Goal: Check status: Check status

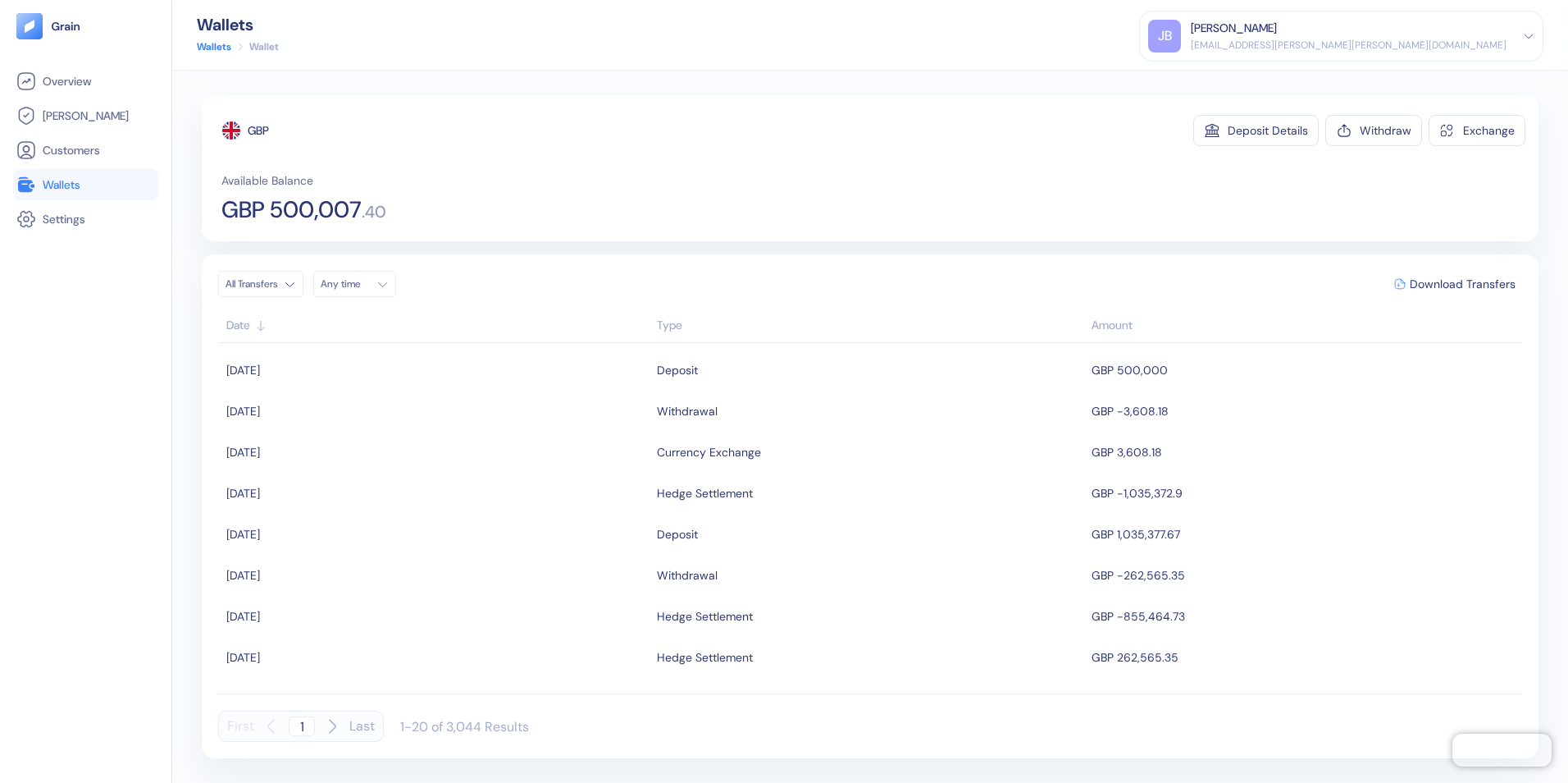
click at [63, 181] on span "Wallets" at bounding box center [61, 184] width 38 height 17
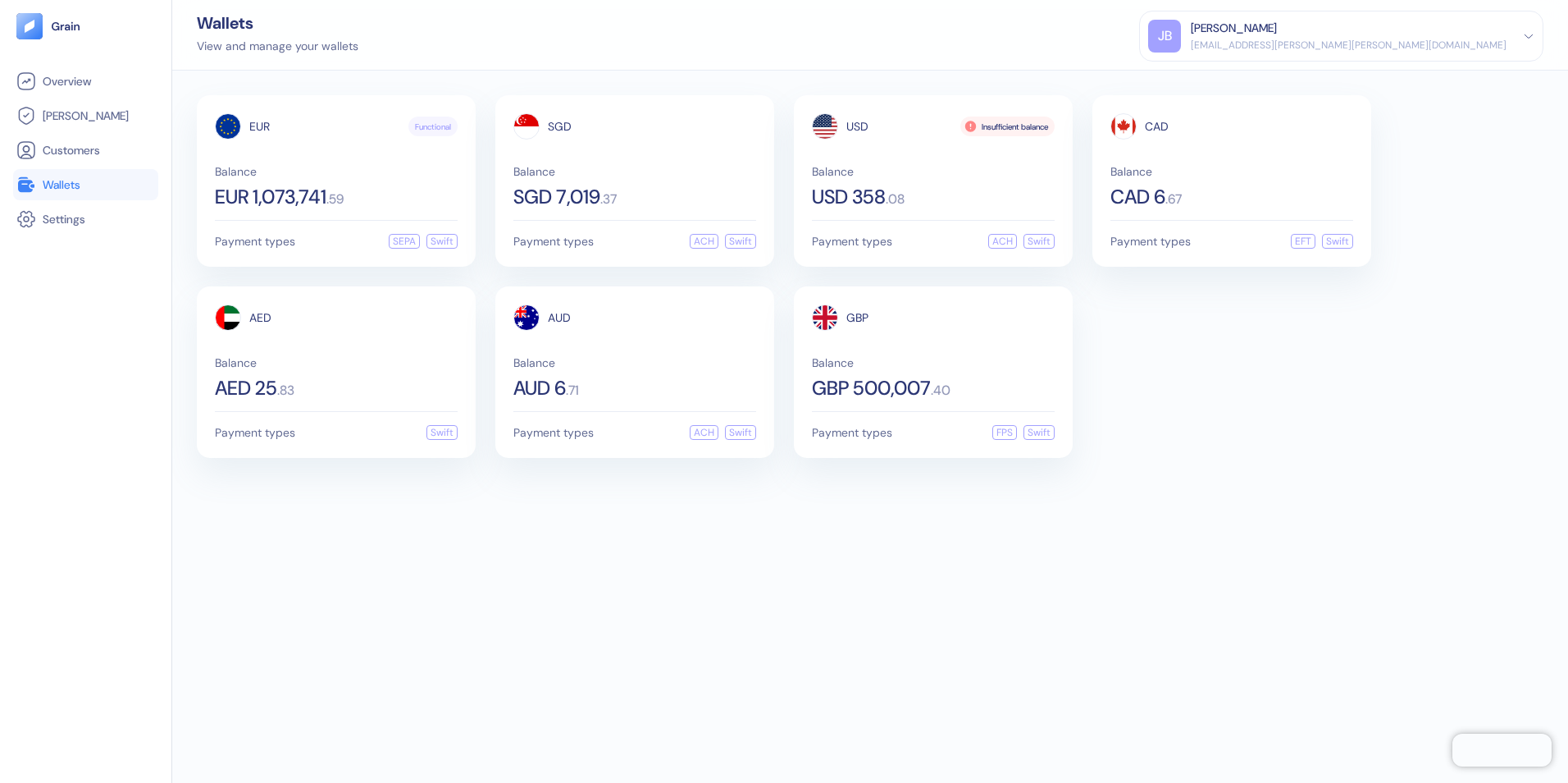
click at [781, 666] on div "EUR Functional Balance EUR 1,073,741 . 59 Payment types SEPA Swift SGD Balance …" at bounding box center [870, 426] width 1396 height 712
click at [961, 378] on div "GBP 500,007 . 40" at bounding box center [933, 388] width 243 height 19
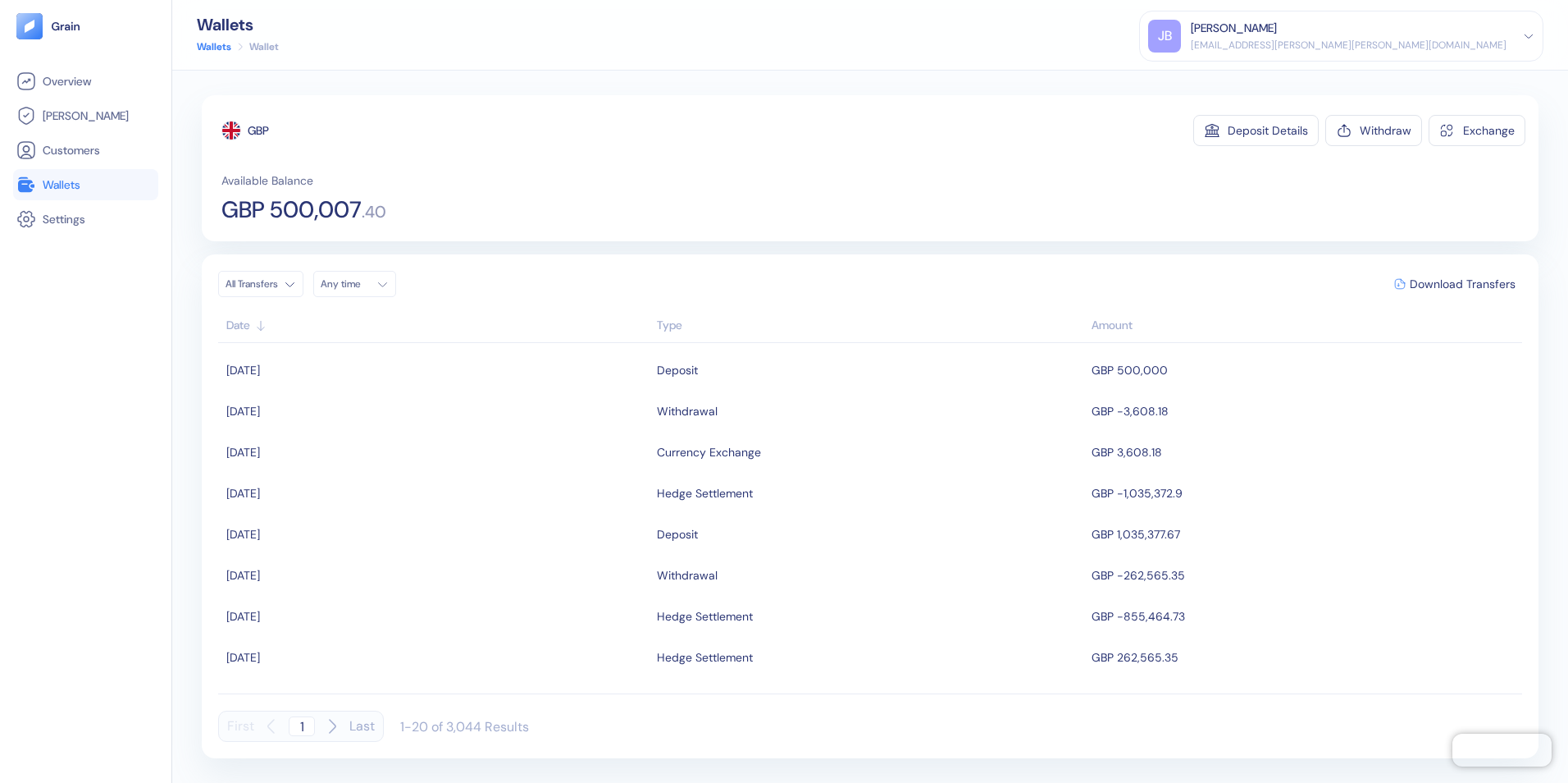
click at [66, 186] on span "Wallets" at bounding box center [61, 184] width 38 height 17
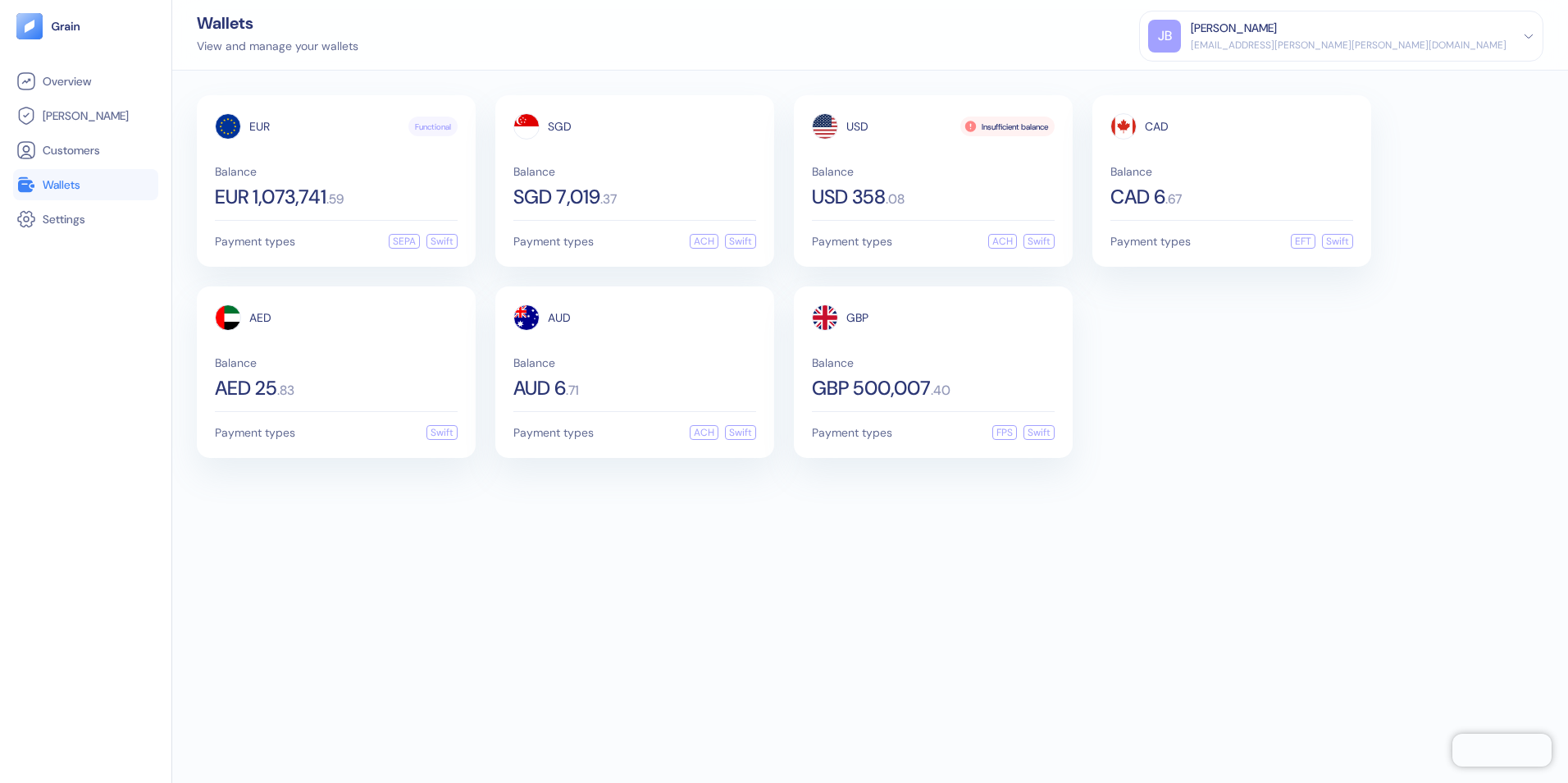
click at [1167, 605] on div "EUR Functional Balance EUR 1,073,741 . 59 Payment types SEPA Swift SGD Balance …" at bounding box center [870, 426] width 1396 height 712
click at [982, 400] on div "GBP Balance GBP 500,007 . 40 Payment types FPS Swift" at bounding box center [934, 372] width 279 height 171
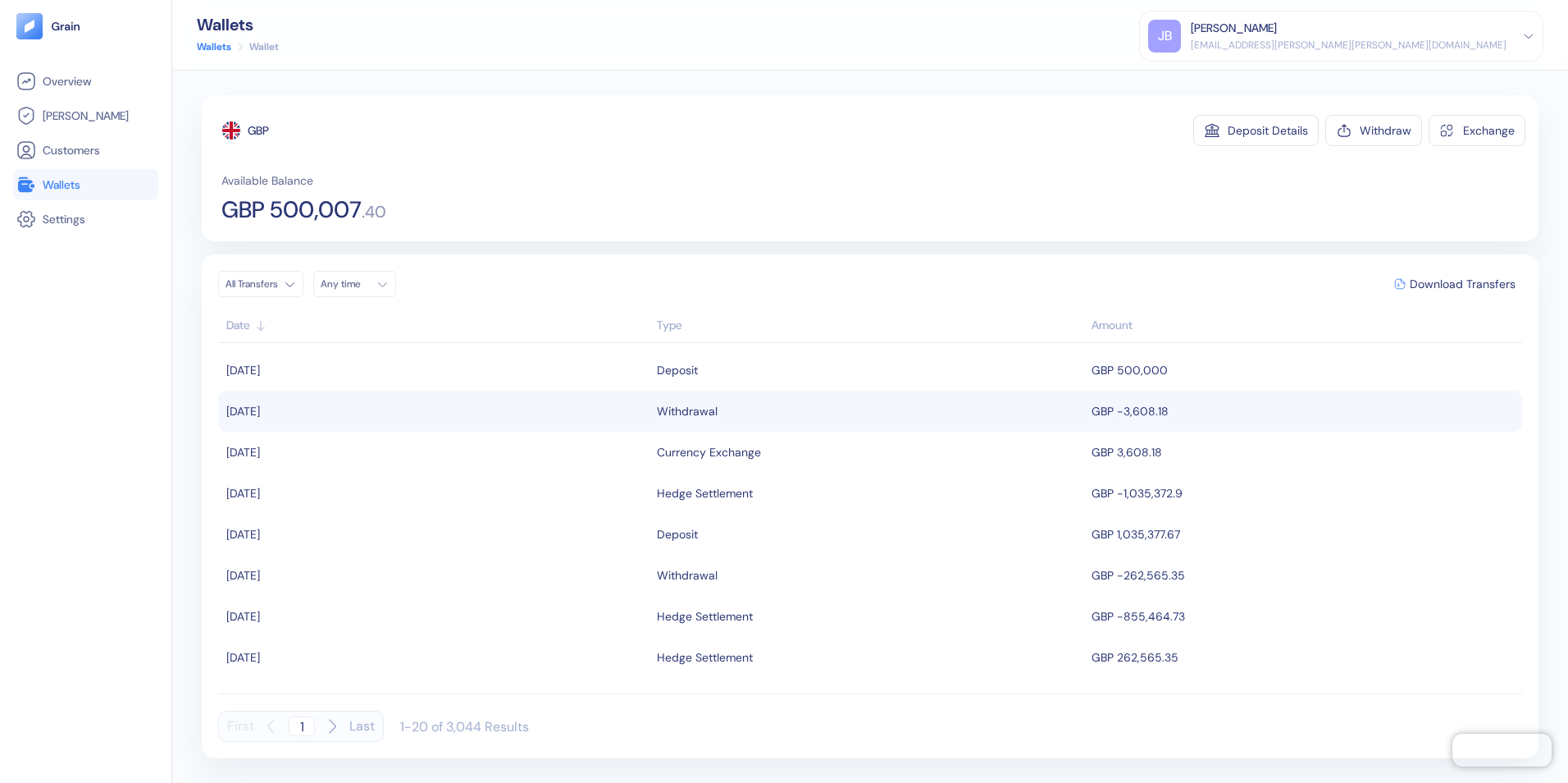
click at [1041, 417] on div "Withdrawal" at bounding box center [869, 411] width 426 height 28
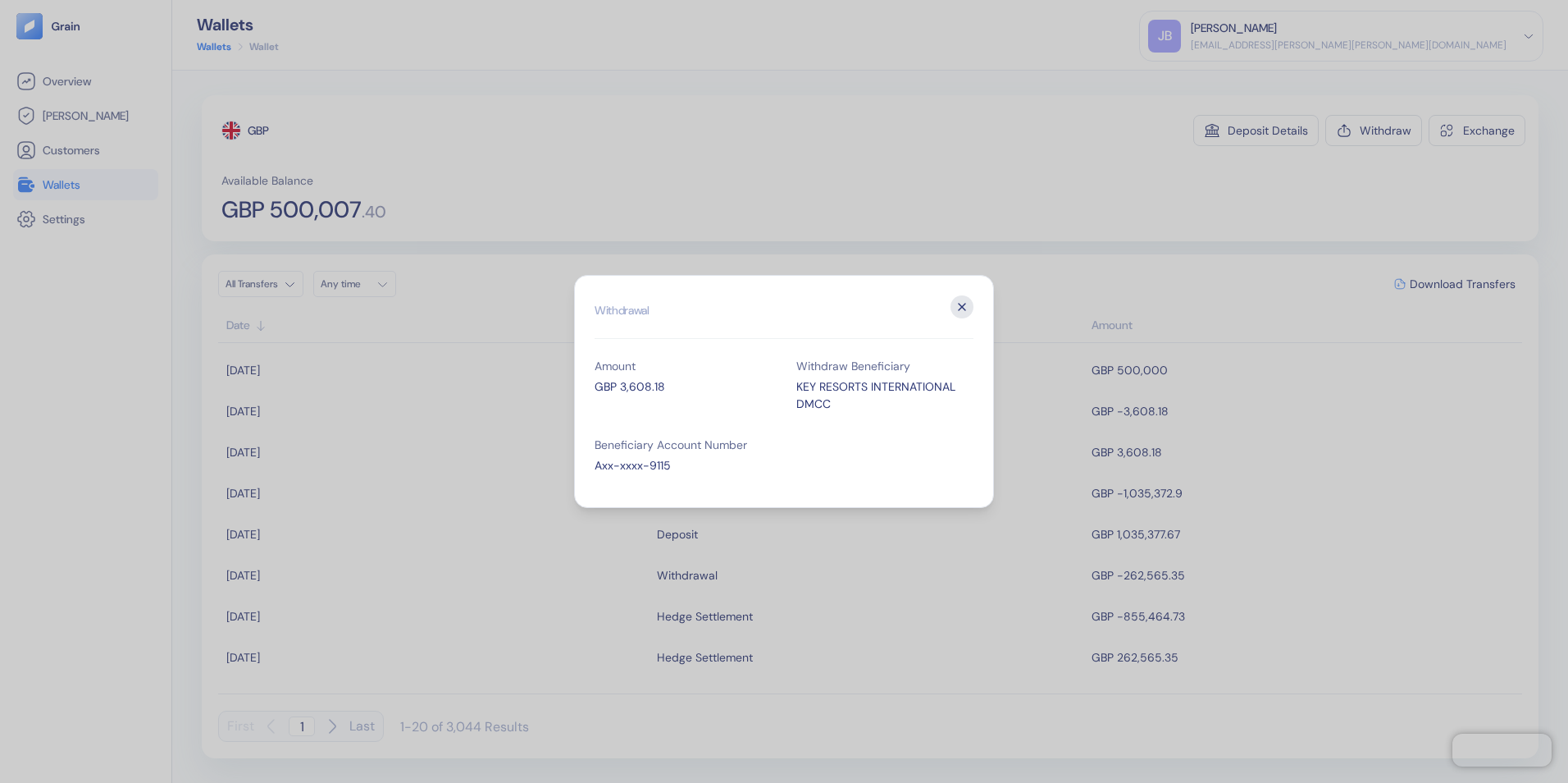
click at [952, 306] on icon "button" at bounding box center [962, 307] width 23 height 23
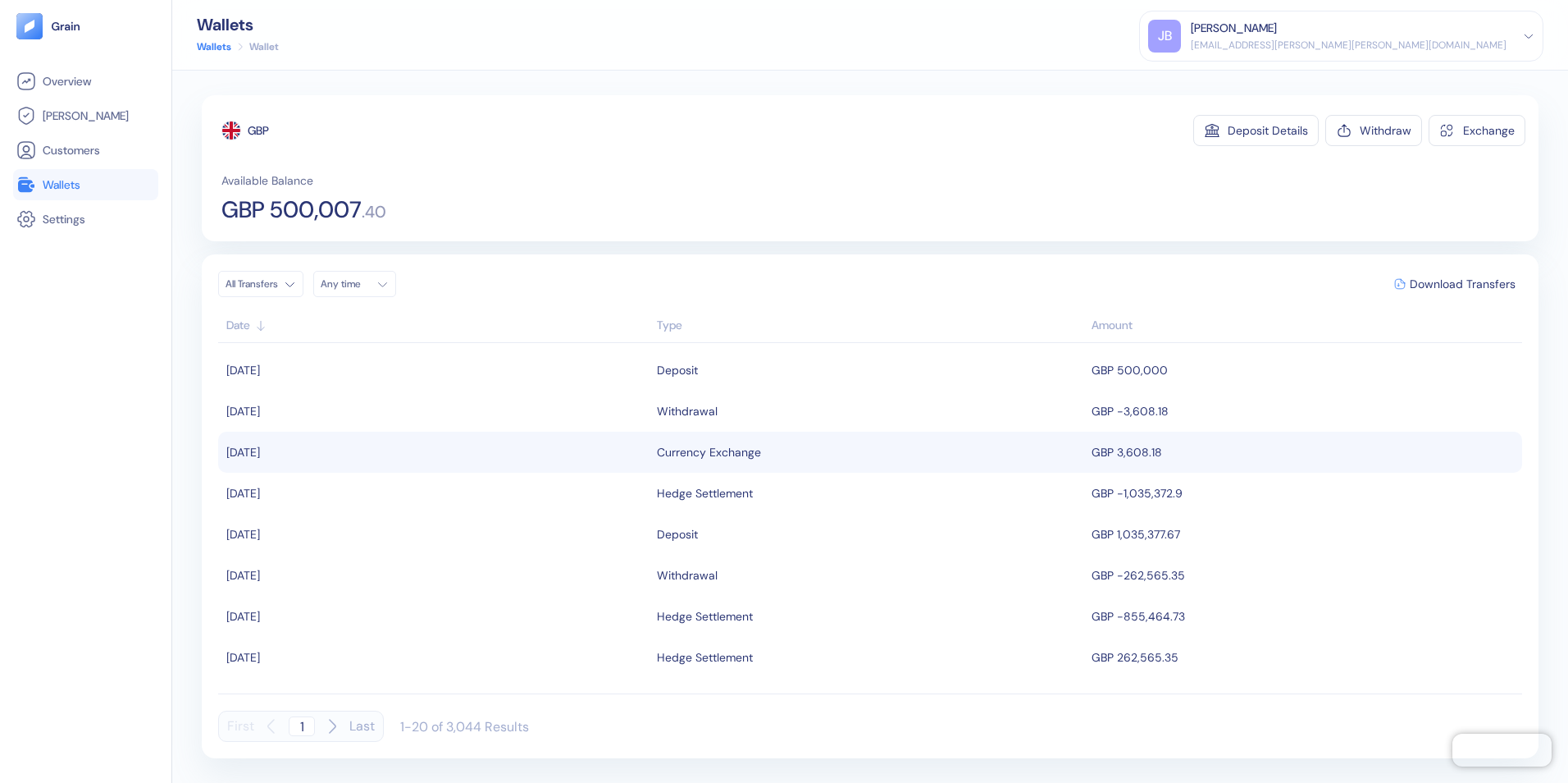
click at [1115, 459] on td "GBP 3,608.18" at bounding box center [1304, 452] width 435 height 41
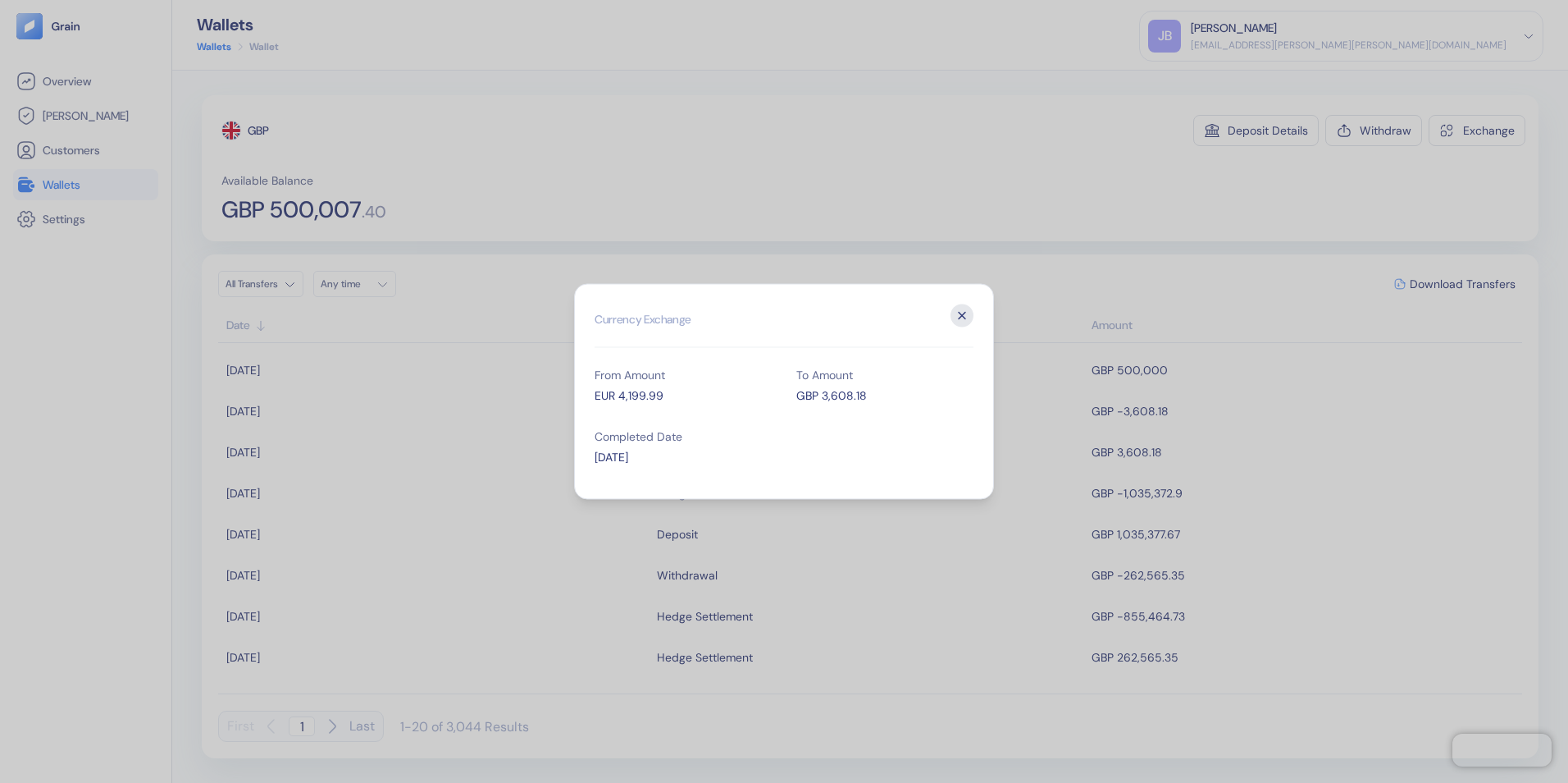
click at [960, 317] on icon "button" at bounding box center [961, 315] width 6 height 6
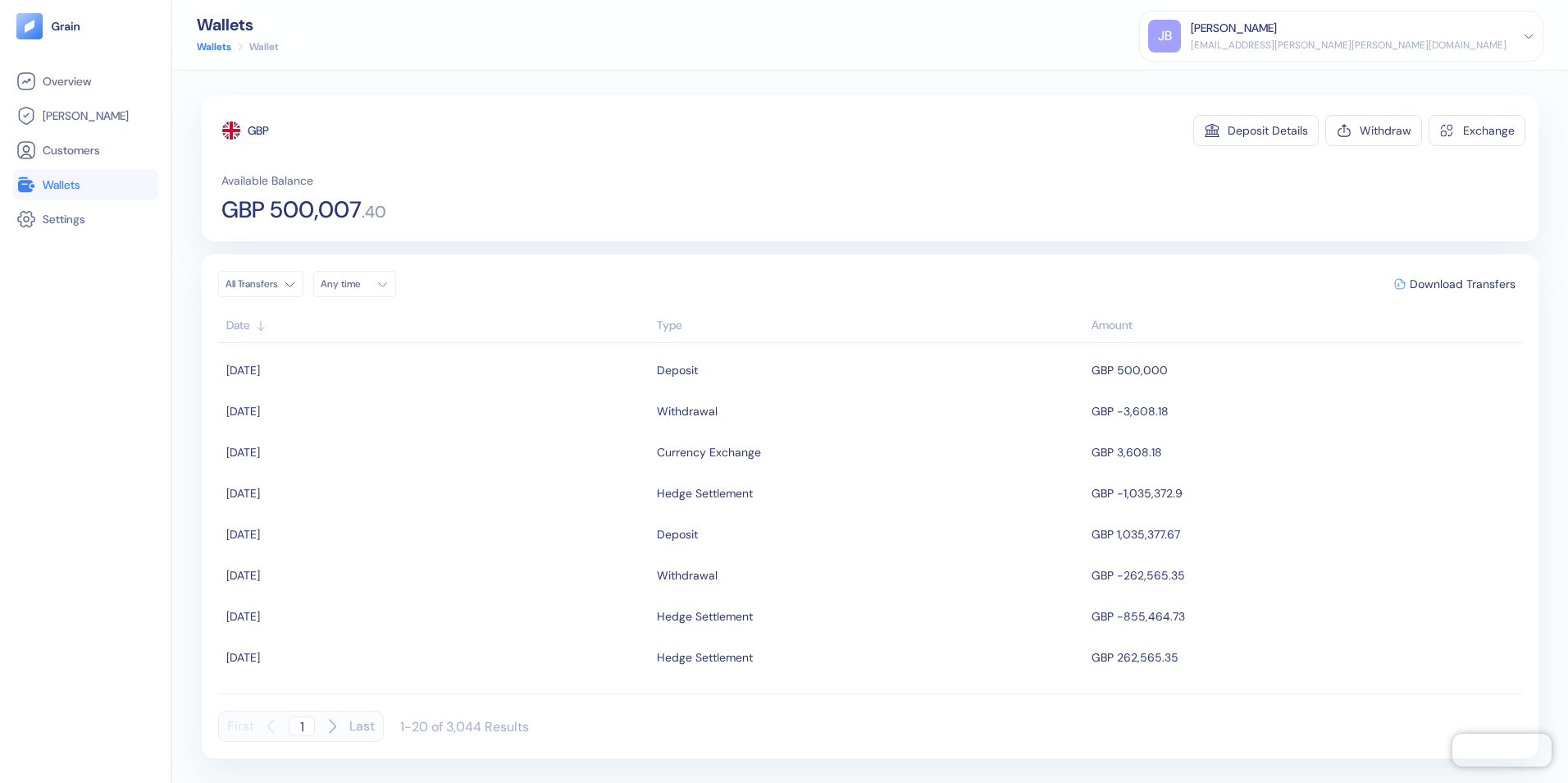
click at [71, 396] on div "Overview [PERSON_NAME] Customers Wallets Settings" at bounding box center [86, 410] width 145 height 690
